Goal: Check status: Check status

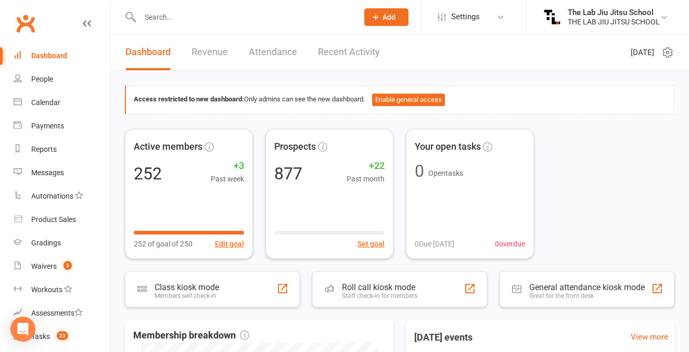
click at [214, 21] on input "text" at bounding box center [244, 17] width 214 height 15
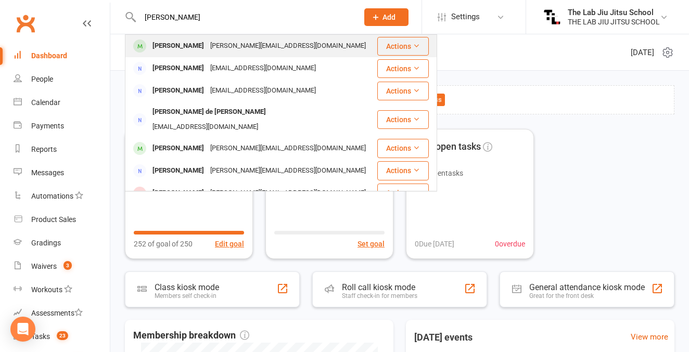
type input "[PERSON_NAME]"
click at [171, 54] on div "[PERSON_NAME] [PERSON_NAME][EMAIL_ADDRESS][DOMAIN_NAME]" at bounding box center [251, 45] width 250 height 21
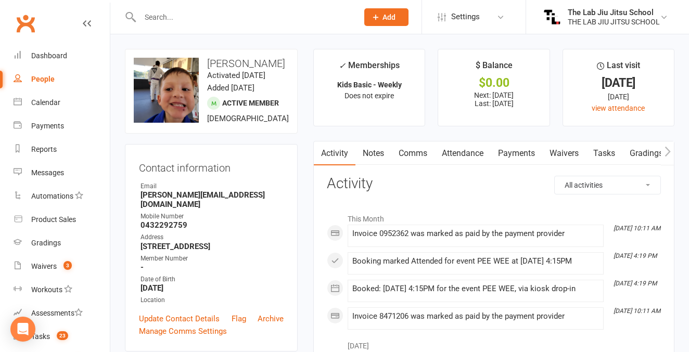
click at [504, 152] on link "Payments" at bounding box center [517, 154] width 52 height 24
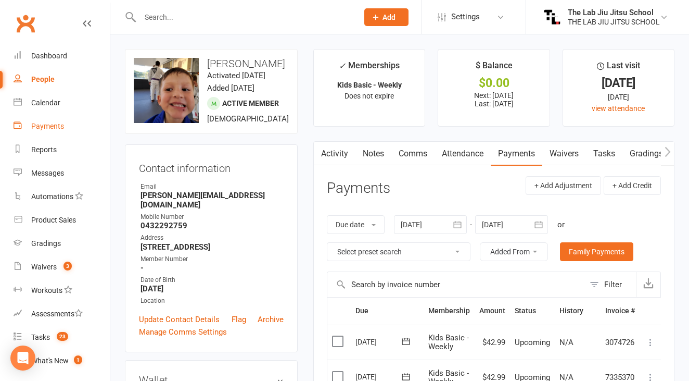
click at [36, 132] on link "Payments" at bounding box center [62, 126] width 96 height 23
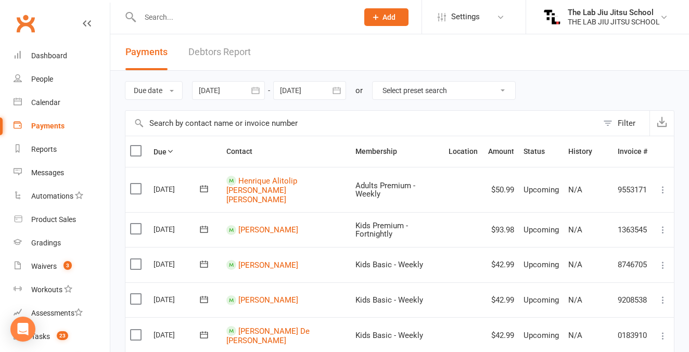
click at [259, 93] on icon "button" at bounding box center [255, 90] width 8 height 7
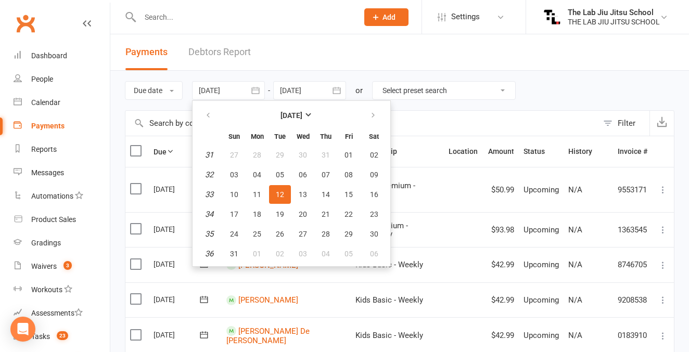
click at [282, 191] on span "12" at bounding box center [280, 195] width 8 height 8
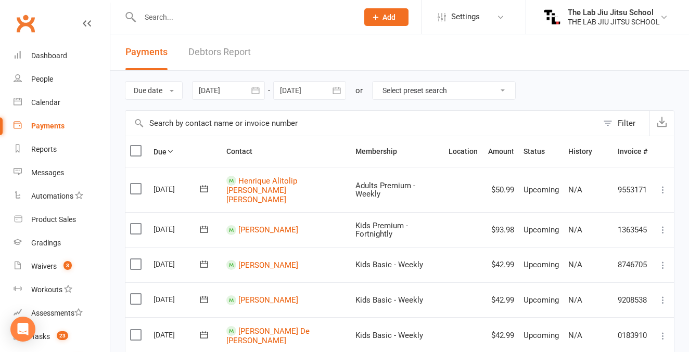
click at [342, 95] on icon "button" at bounding box center [337, 90] width 10 height 10
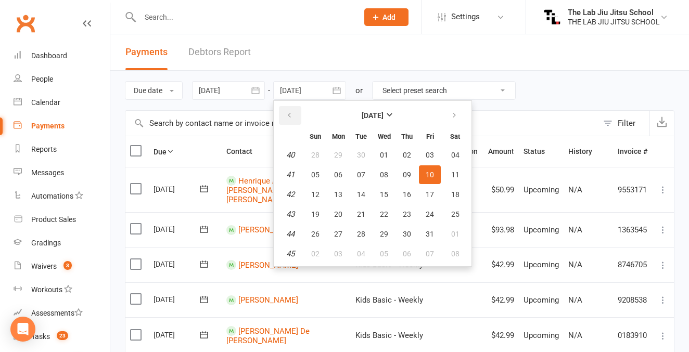
click at [293, 116] on icon "button" at bounding box center [289, 115] width 7 height 8
click at [427, 173] on span "12" at bounding box center [430, 175] width 8 height 8
type input "[DATE]"
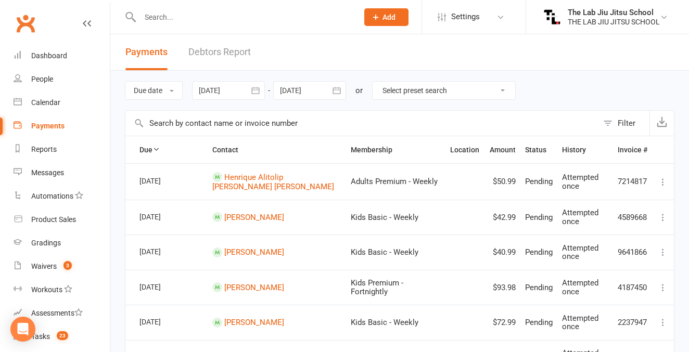
click at [256, 93] on icon "button" at bounding box center [255, 90] width 10 height 10
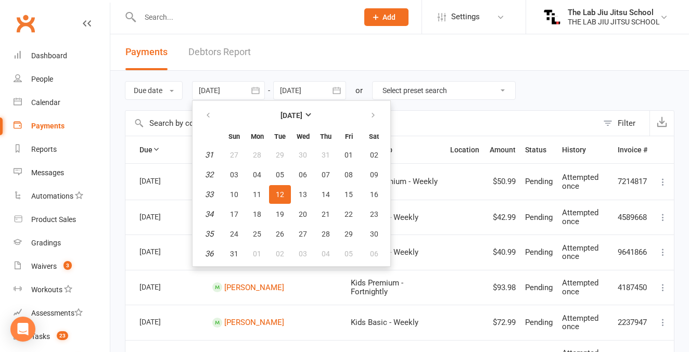
click at [283, 194] on span "12" at bounding box center [280, 195] width 8 height 8
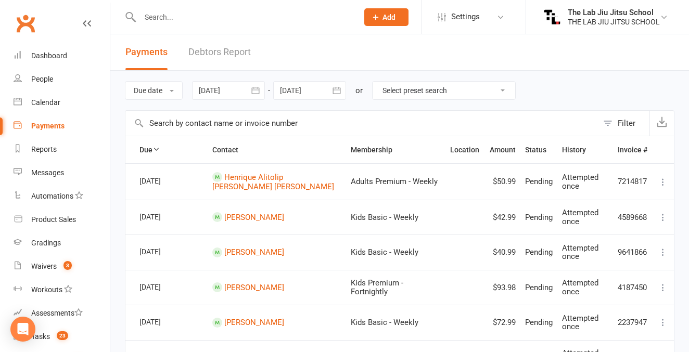
click at [255, 94] on icon "button" at bounding box center [255, 90] width 10 height 10
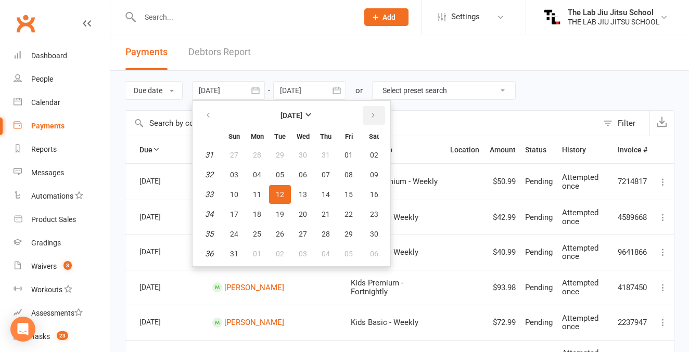
click at [377, 118] on icon "button" at bounding box center [373, 115] width 7 height 8
click at [349, 179] on span "12" at bounding box center [349, 175] width 8 height 8
type input "[DATE]"
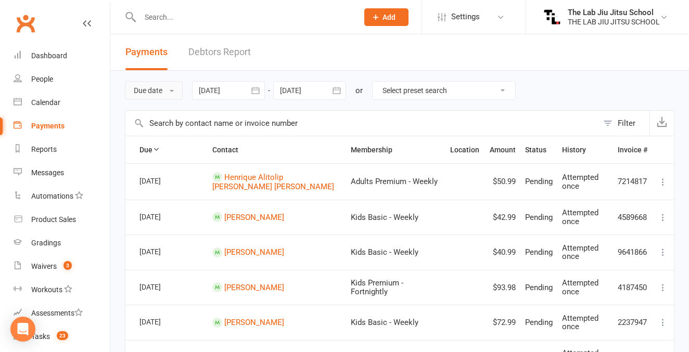
click at [171, 95] on button "Due date" at bounding box center [154, 90] width 58 height 19
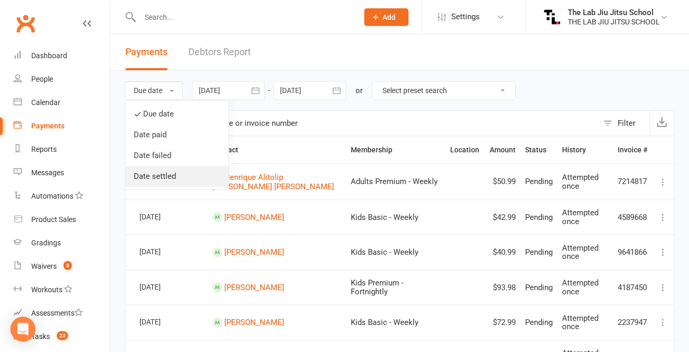
click at [169, 175] on link "Date settled" at bounding box center [176, 176] width 103 height 21
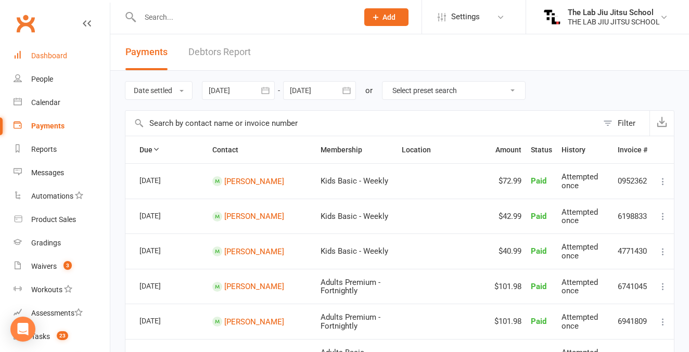
click at [60, 49] on link "Dashboard" at bounding box center [62, 55] width 96 height 23
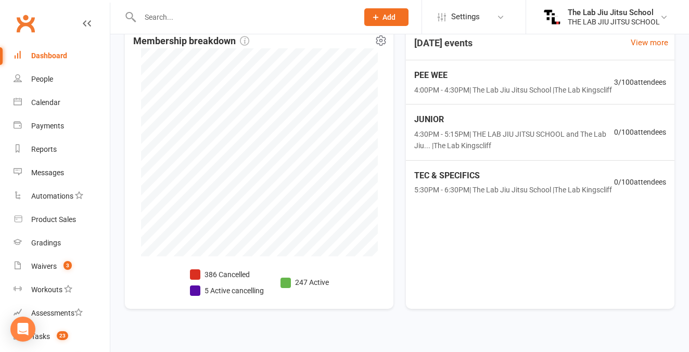
scroll to position [295, 0]
click at [621, 302] on div "[DATE] events View more PEE WEE 4:00PM - 4:30PM | The Lab Jiu Jitsu School | Th…" at bounding box center [540, 167] width 269 height 284
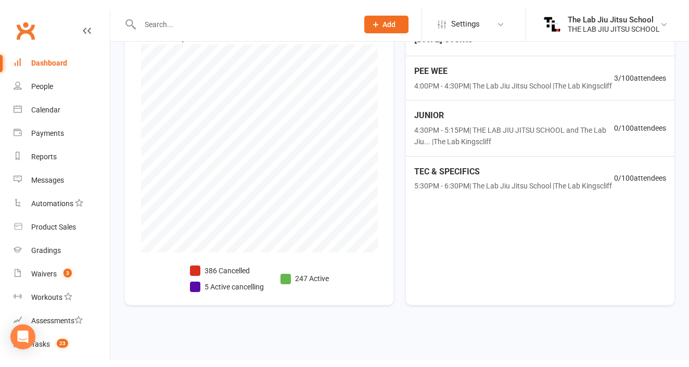
scroll to position [299, 0]
